Goal: Find specific page/section: Locate a particular part of the current website

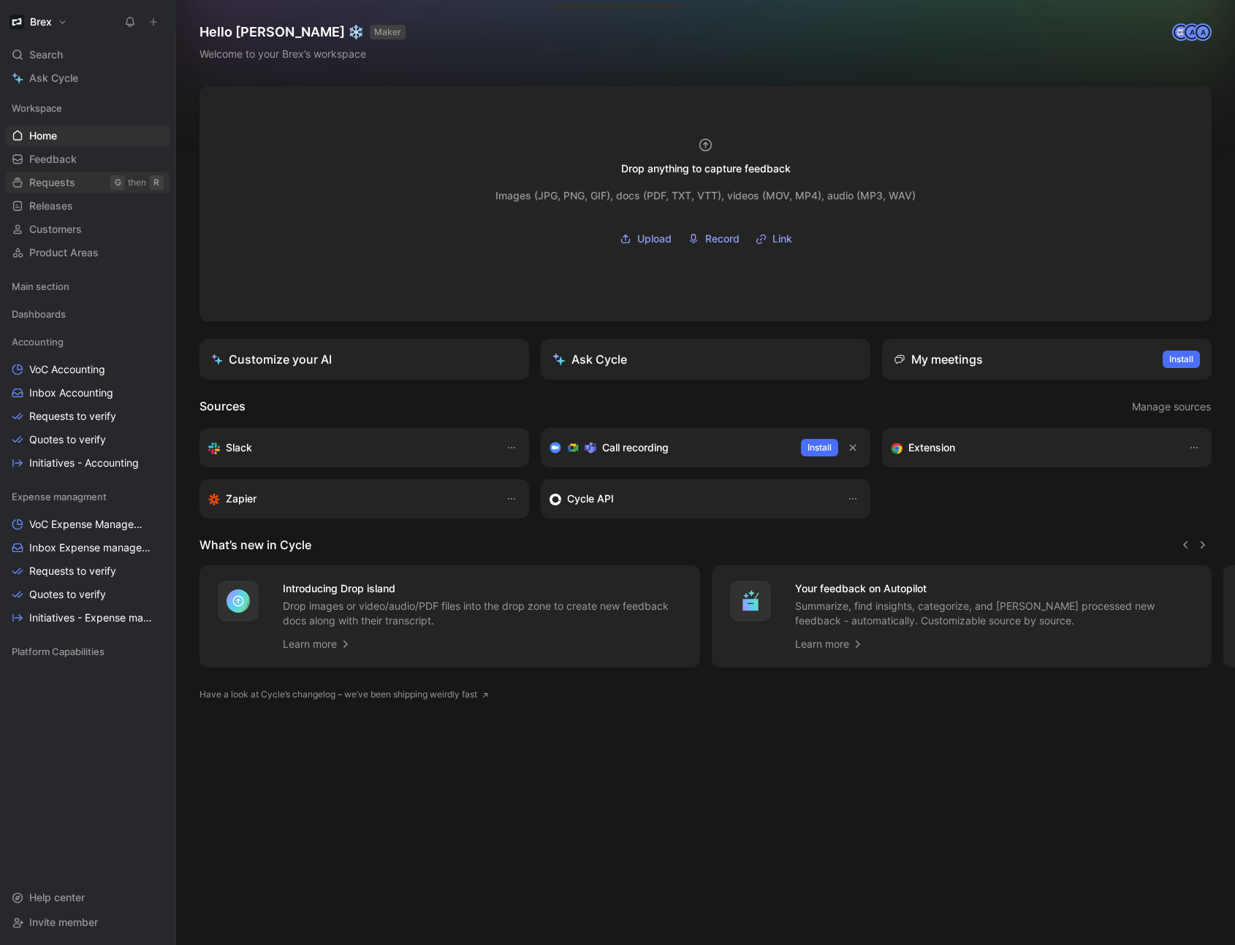
click at [63, 179] on span "Requests" at bounding box center [52, 182] width 46 height 15
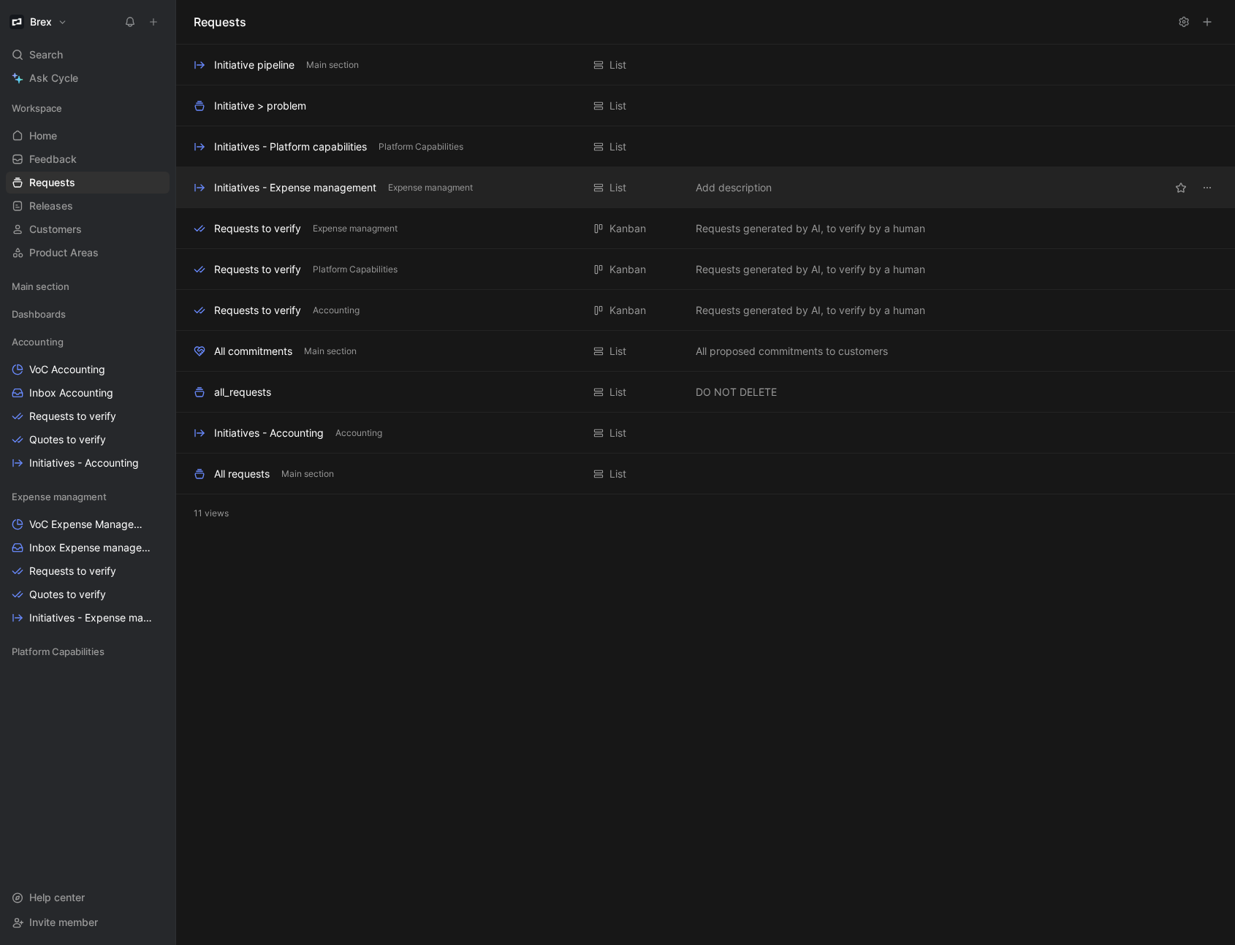
click at [237, 184] on div "Initiatives - Expense management" at bounding box center [295, 188] width 162 height 18
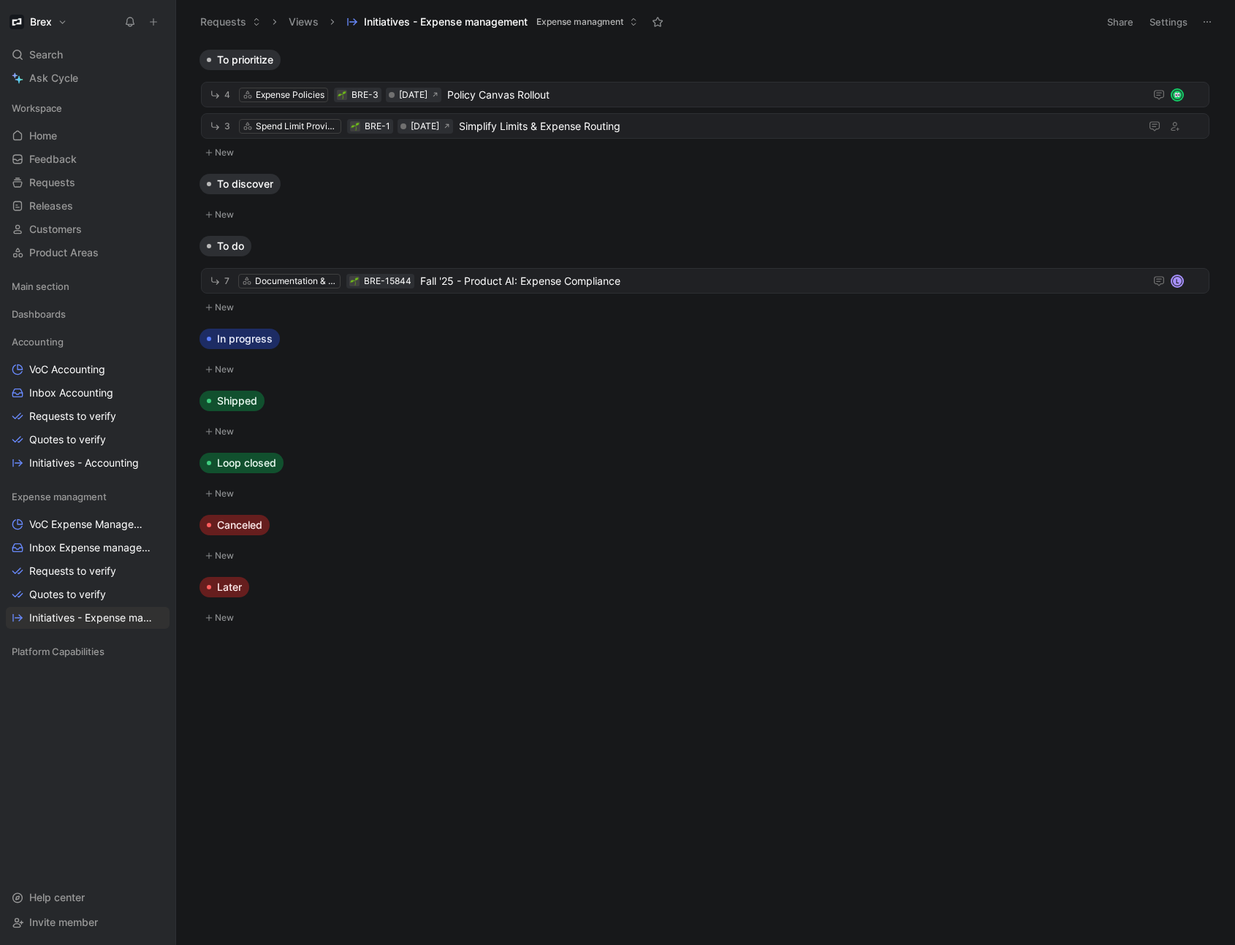
click at [305, 25] on button "Views" at bounding box center [303, 22] width 43 height 22
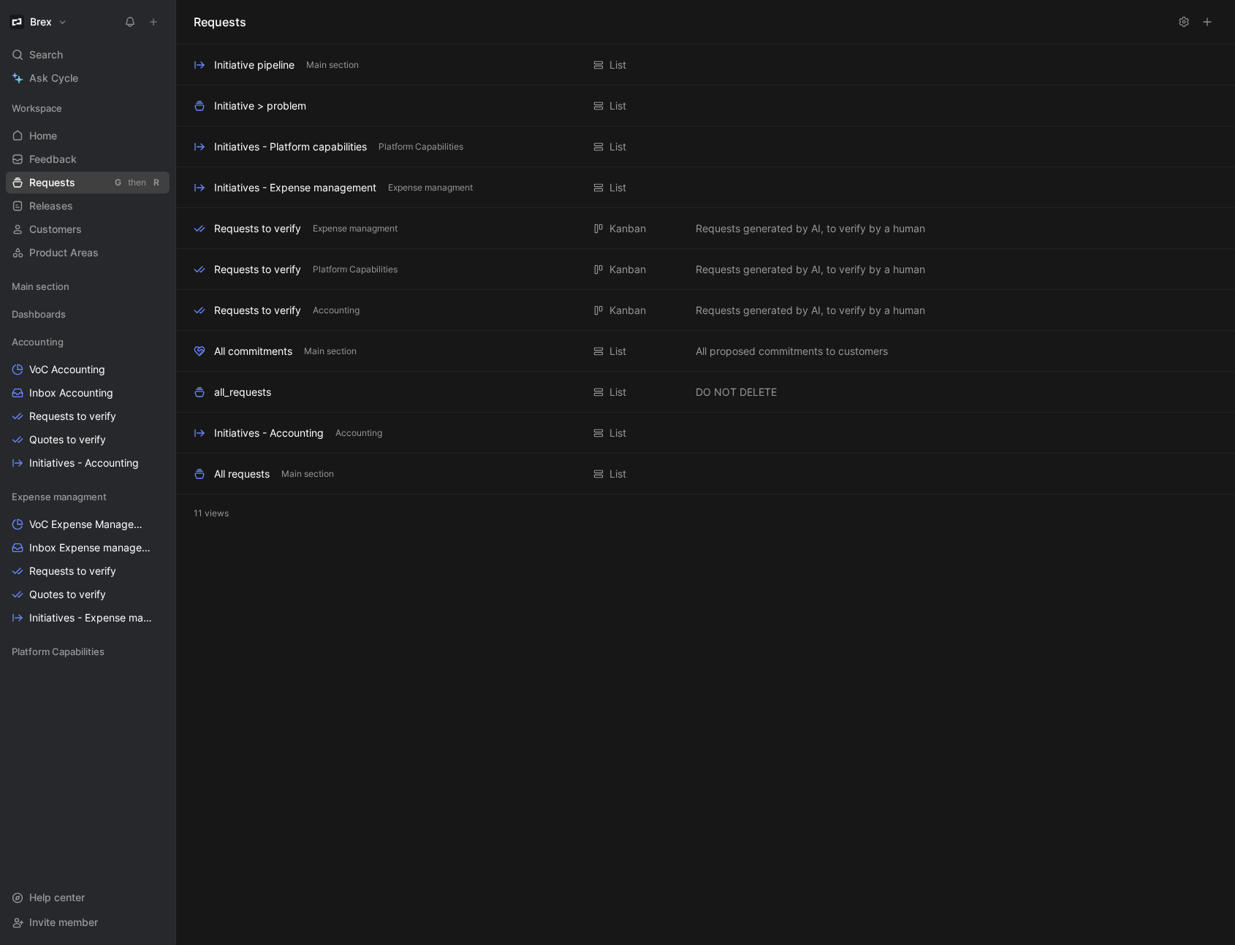
click at [66, 178] on span "Requests" at bounding box center [52, 182] width 46 height 15
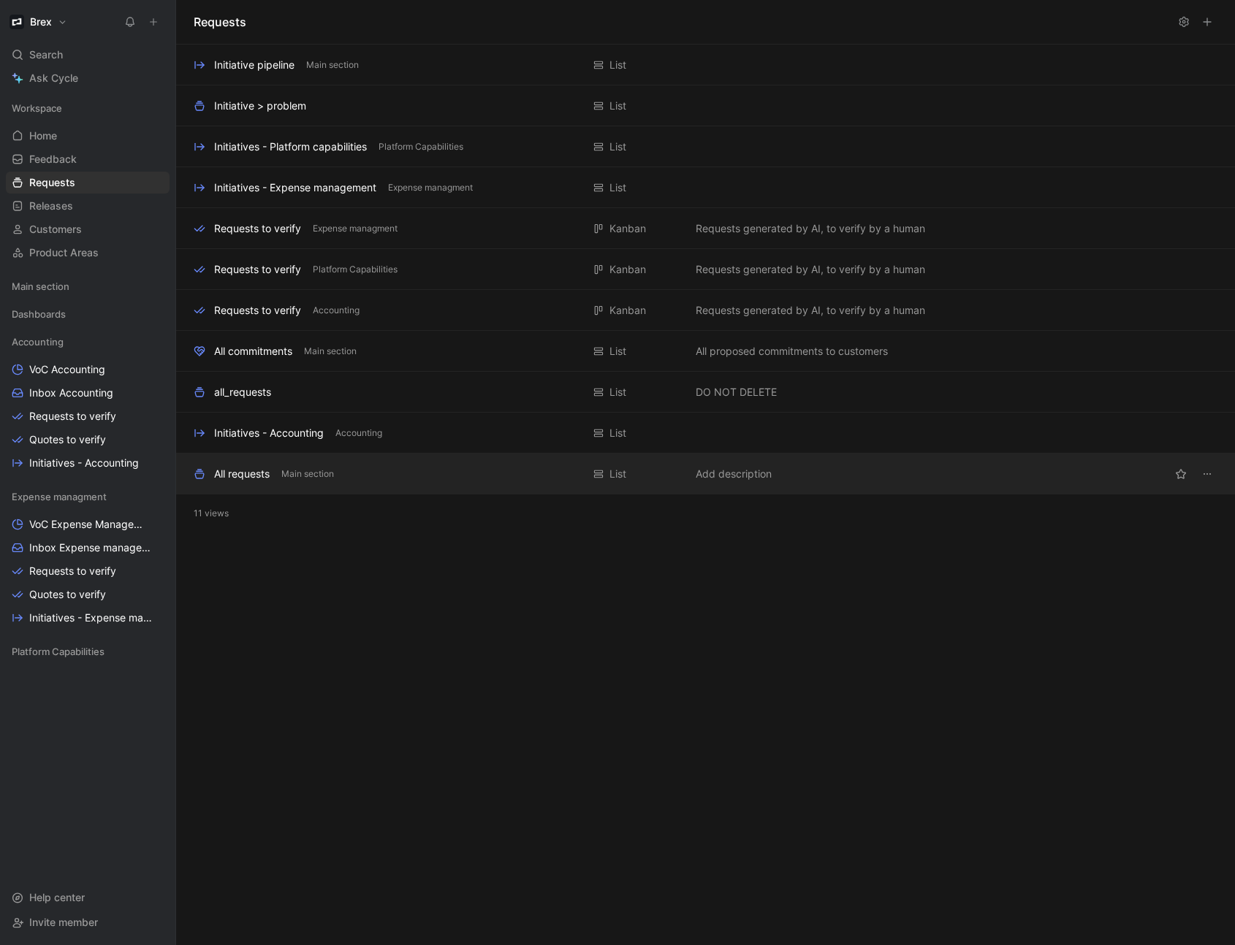
click at [240, 479] on div "All requests" at bounding box center [242, 474] width 56 height 18
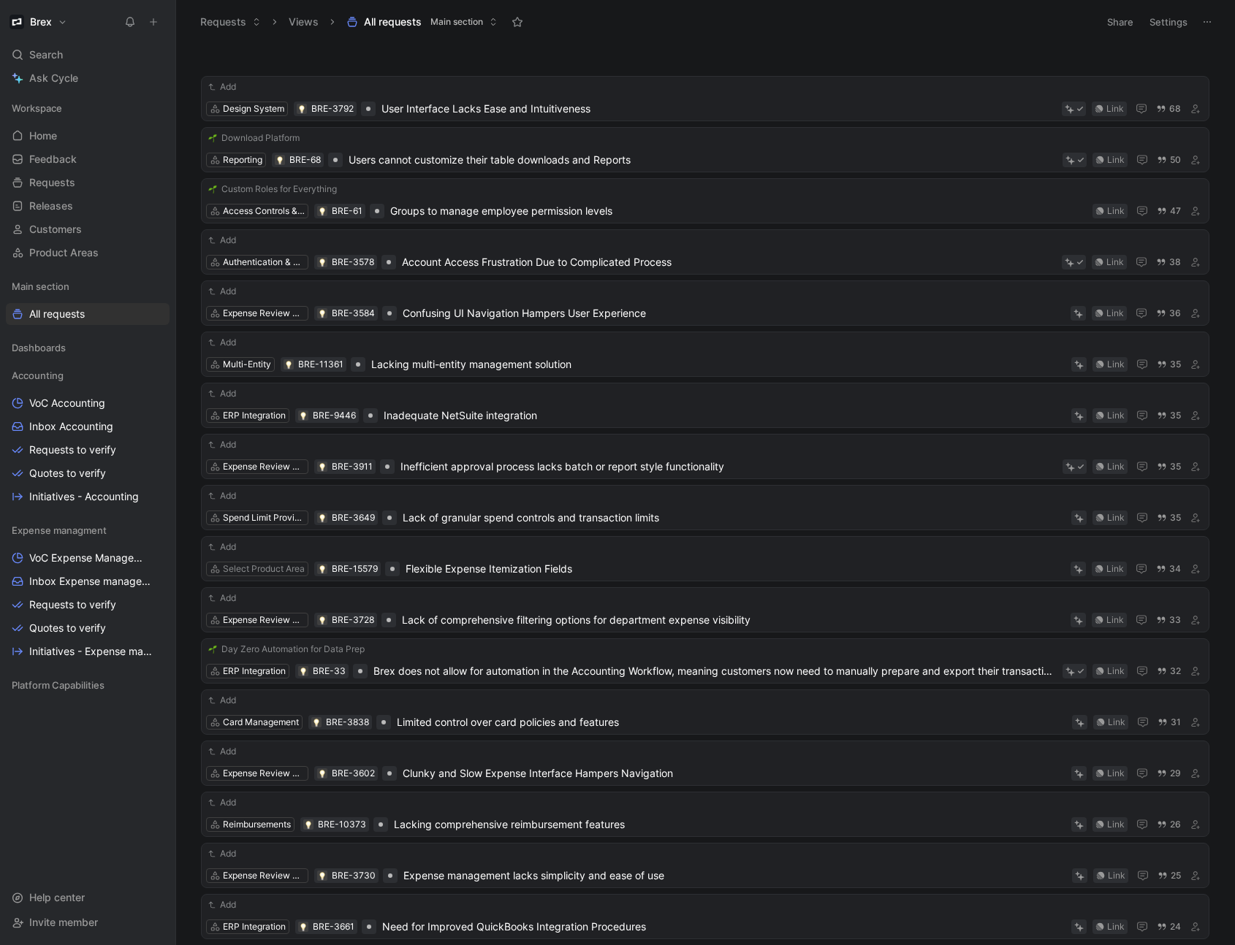
click at [576, 41] on header "Requests Views All requests Main section Share Settings" at bounding box center [705, 22] width 1059 height 44
click at [88, 24] on div "Brex" at bounding box center [85, 22] width 158 height 20
click at [53, 53] on span "Search" at bounding box center [46, 55] width 34 height 18
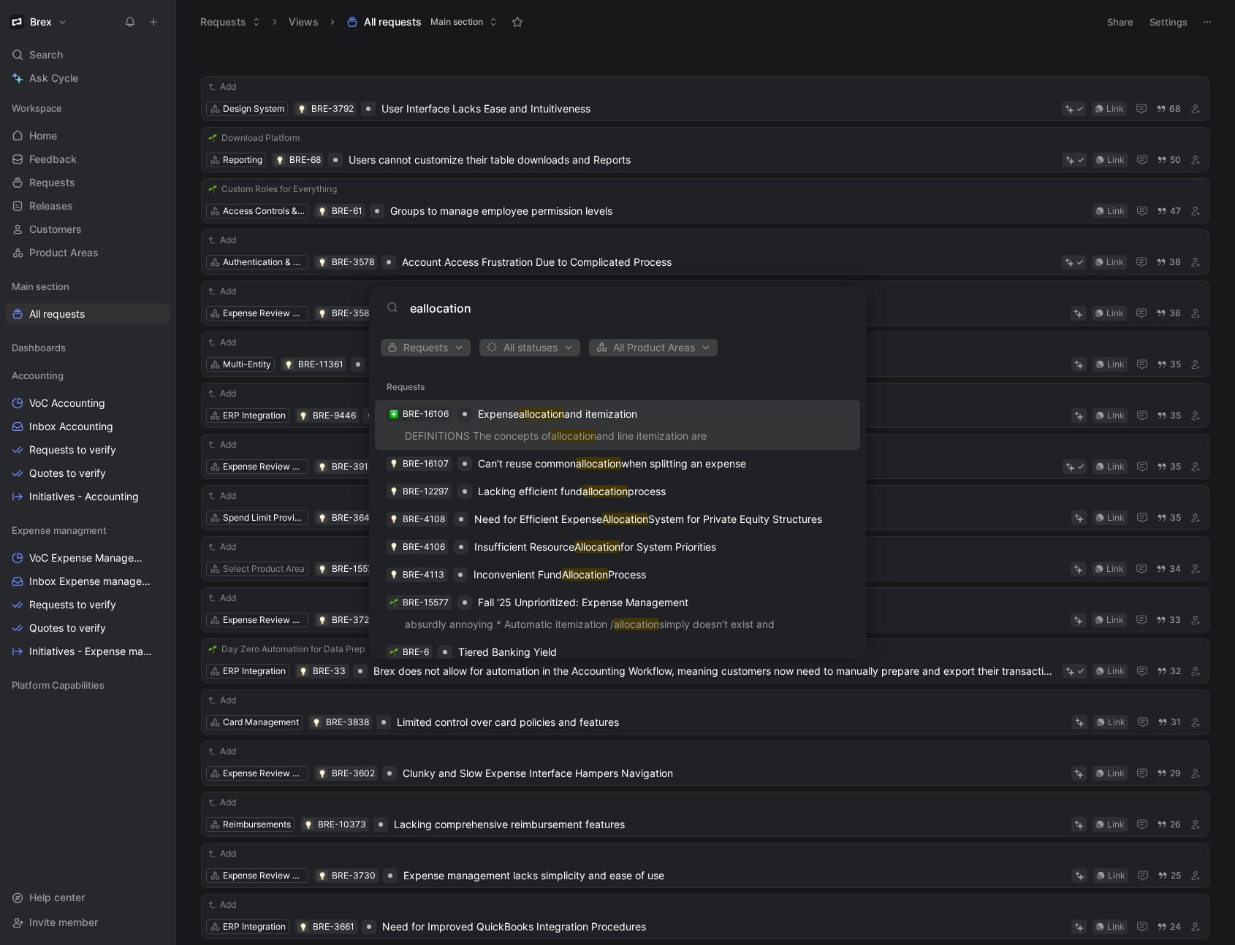
type input "eallocation"
click at [587, 419] on p "Expense allocation and itemization" at bounding box center [557, 414] width 159 height 18
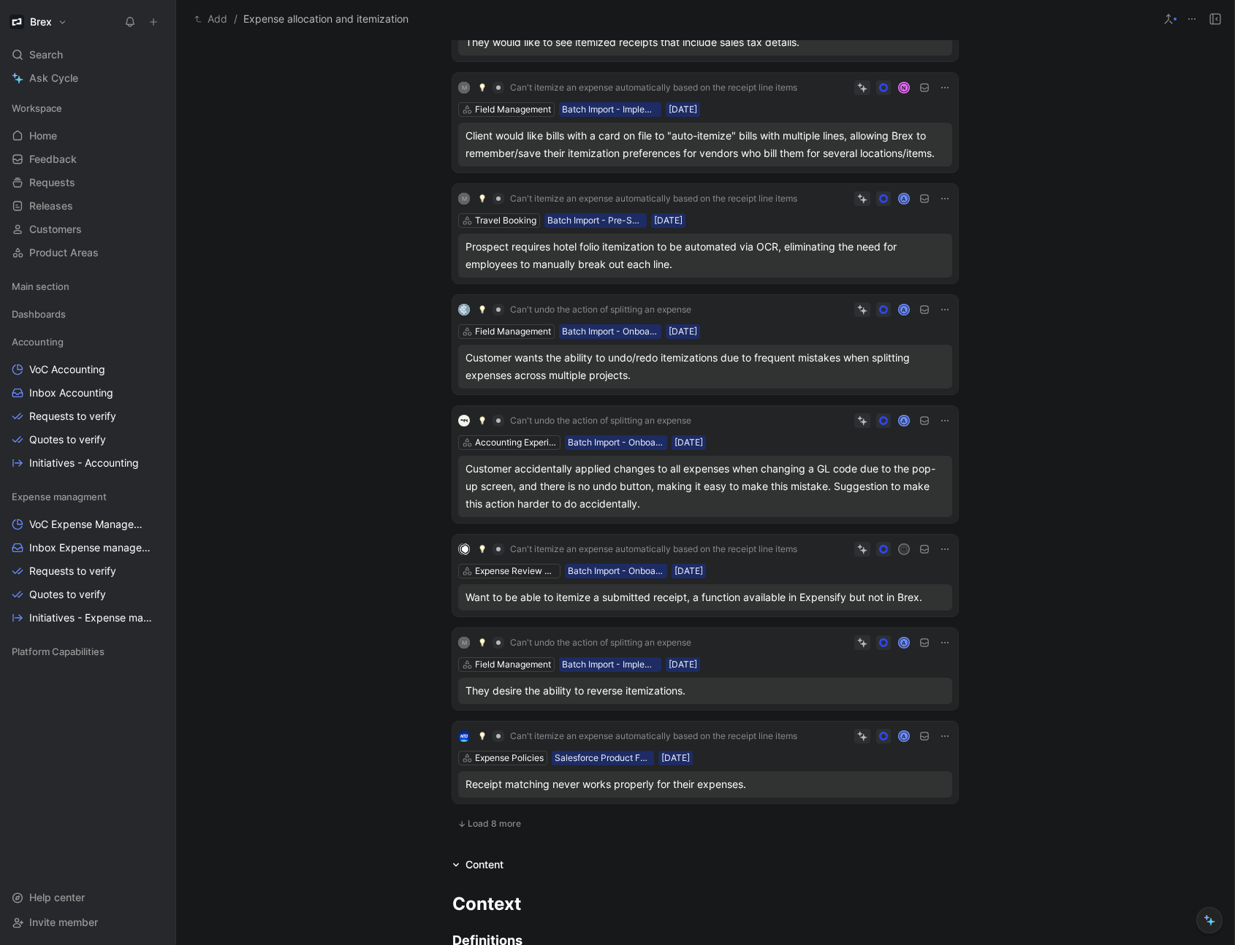
scroll to position [438, 0]
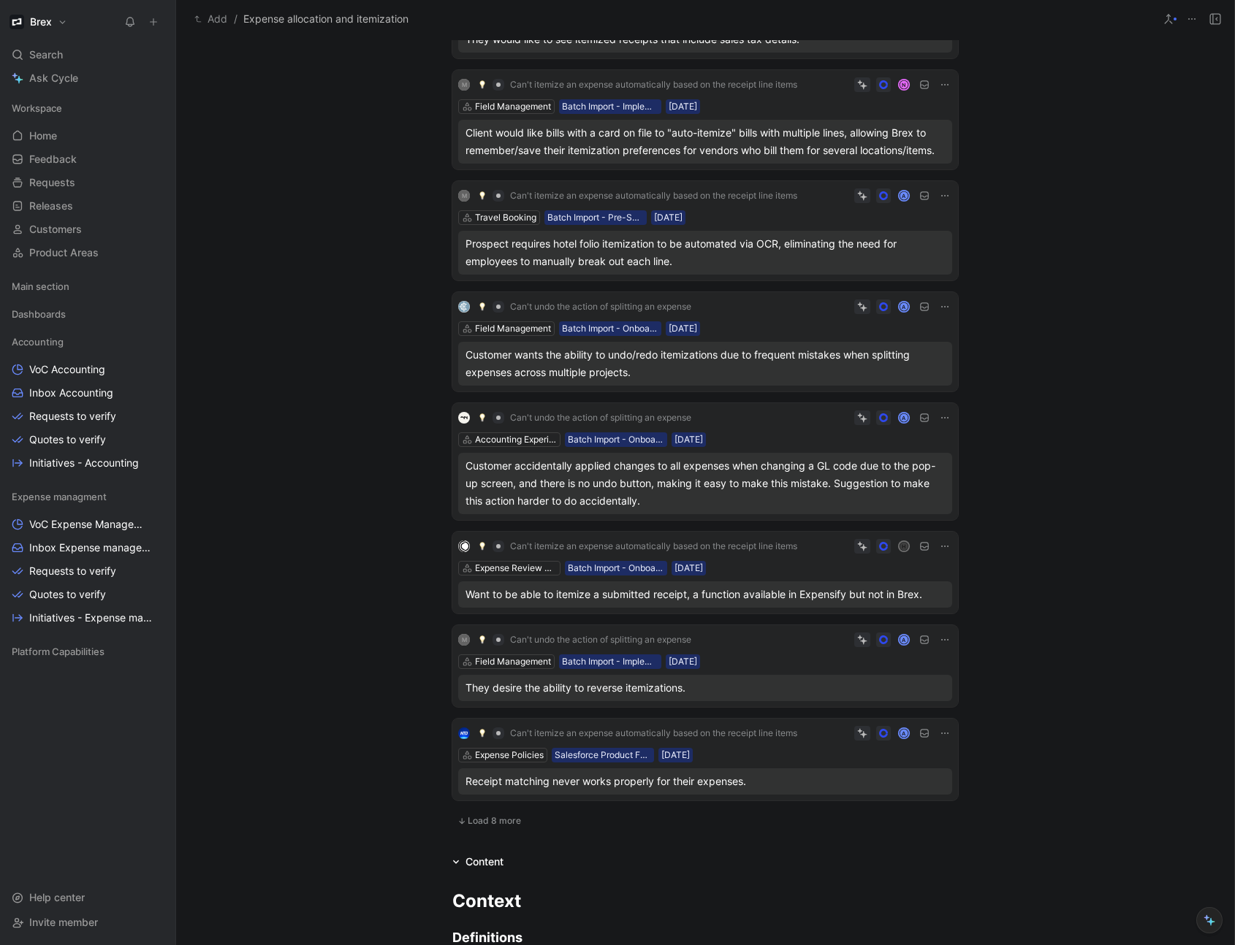
click at [939, 737] on icon at bounding box center [945, 734] width 12 height 12
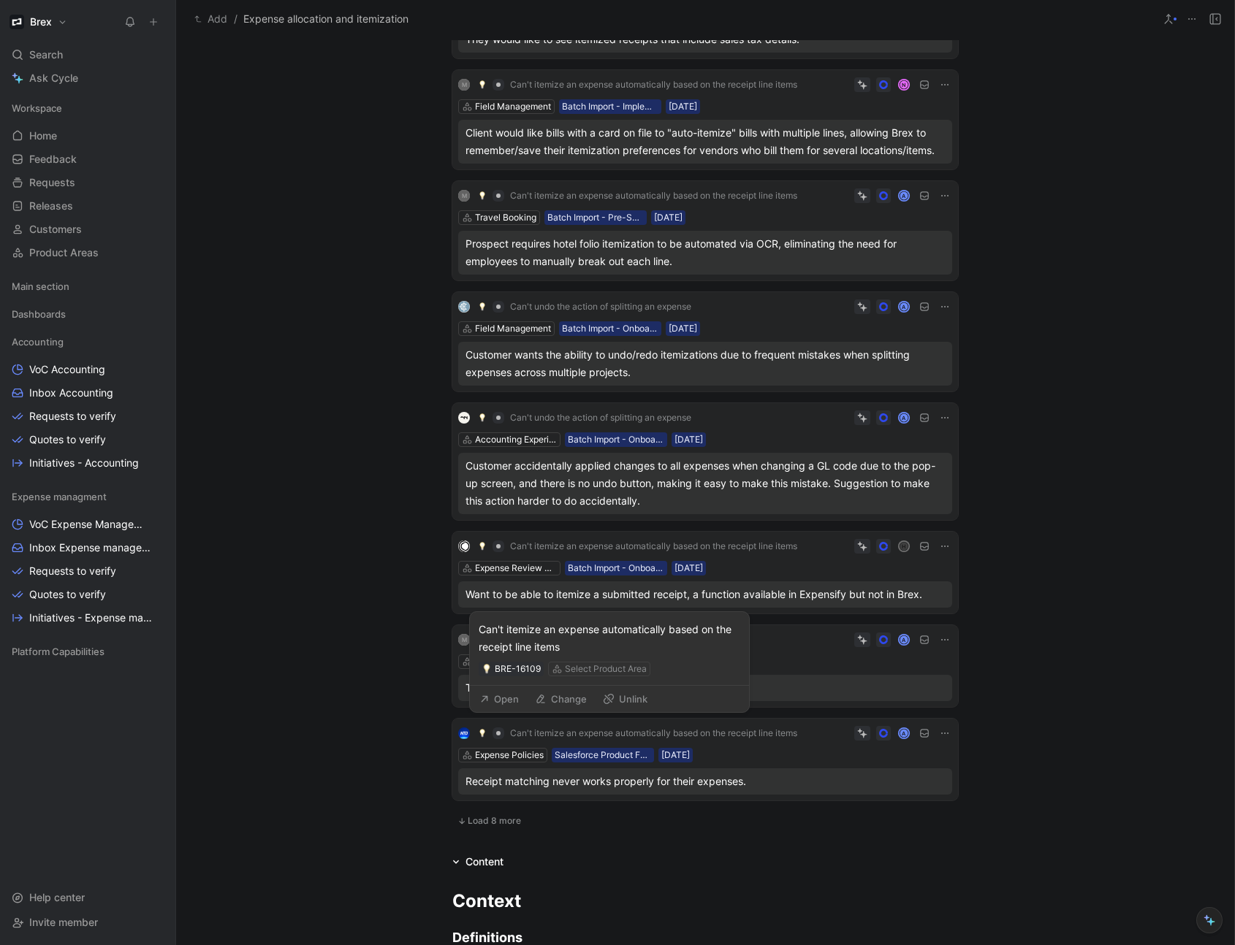
click at [632, 701] on button "Unlink" at bounding box center [625, 699] width 58 height 20
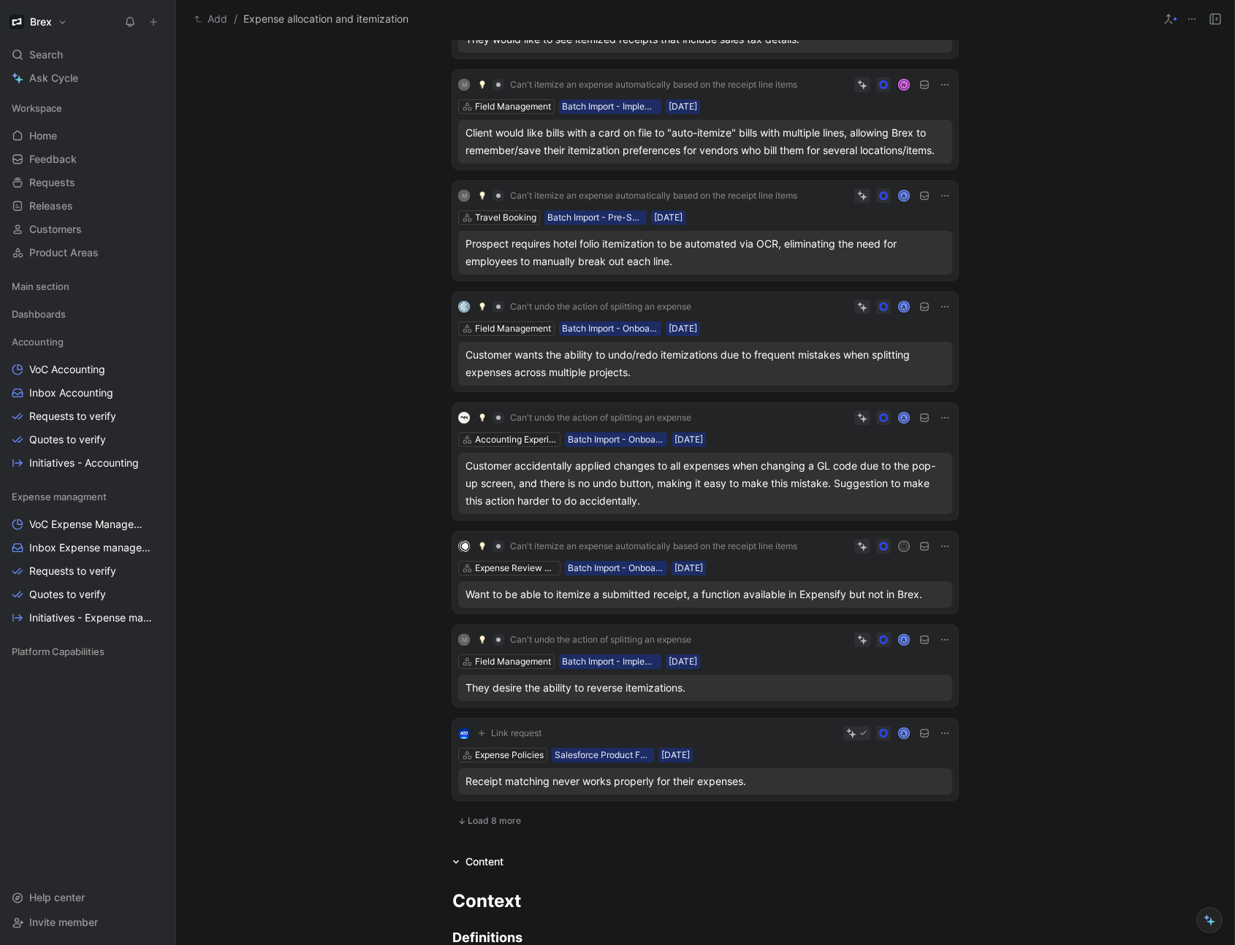
click at [366, 721] on div "Quotes 18 M Can't itemize an expense automatically based on the receipt line it…" at bounding box center [705, 272] width 1058 height 1128
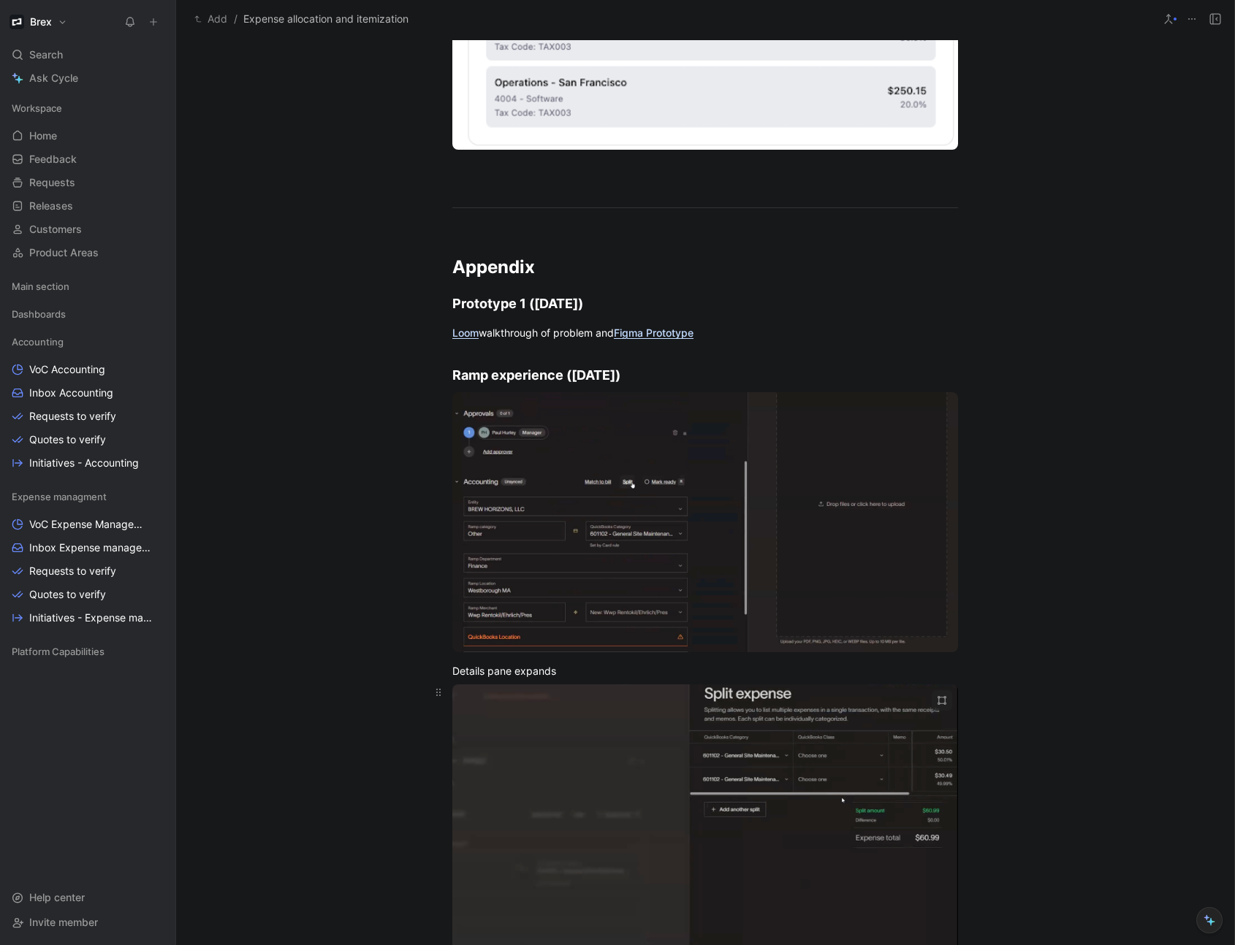
scroll to position [5299, 0]
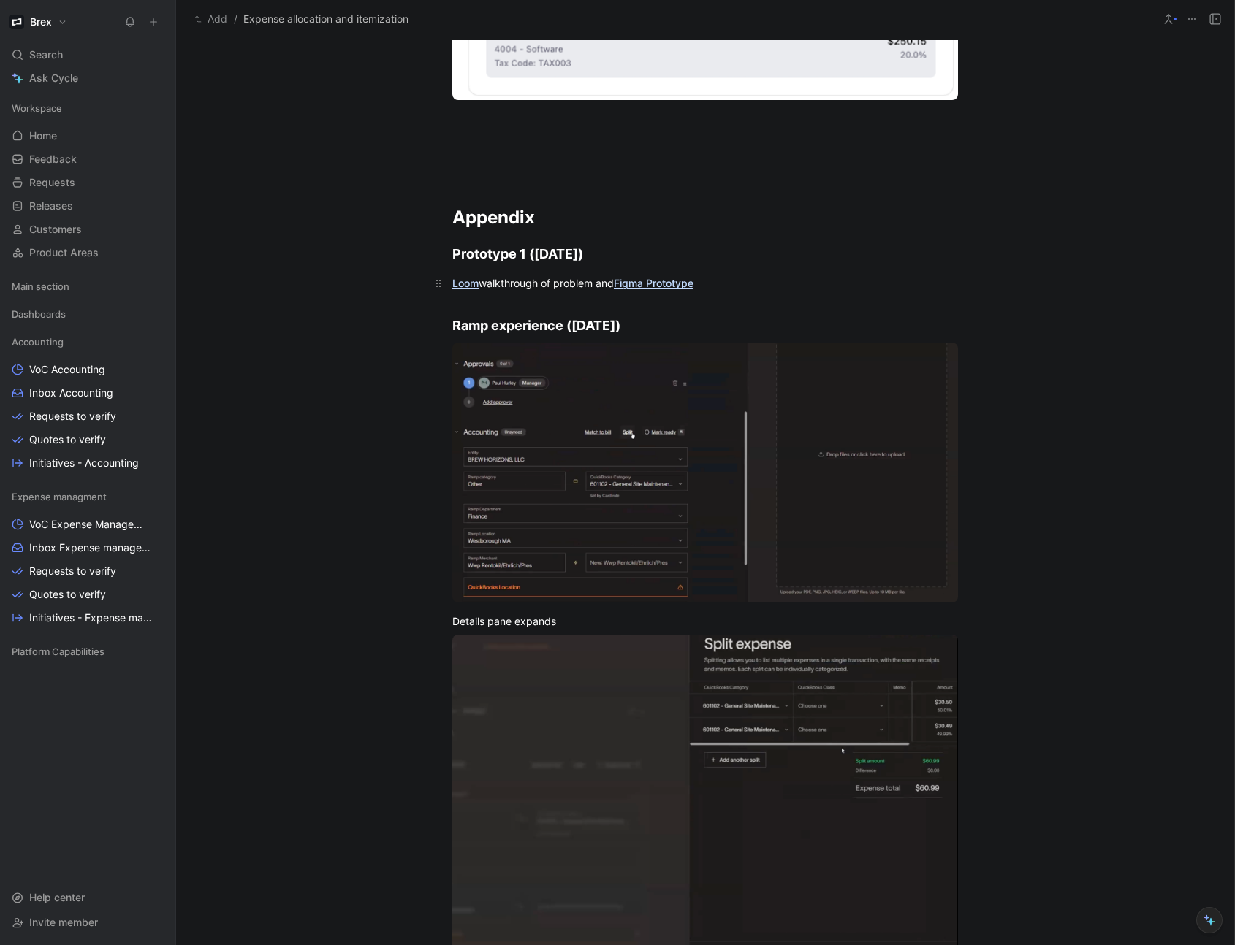
click at [675, 286] on span "Figma Prototype" at bounding box center [654, 283] width 80 height 12
